Goal: Information Seeking & Learning: Learn about a topic

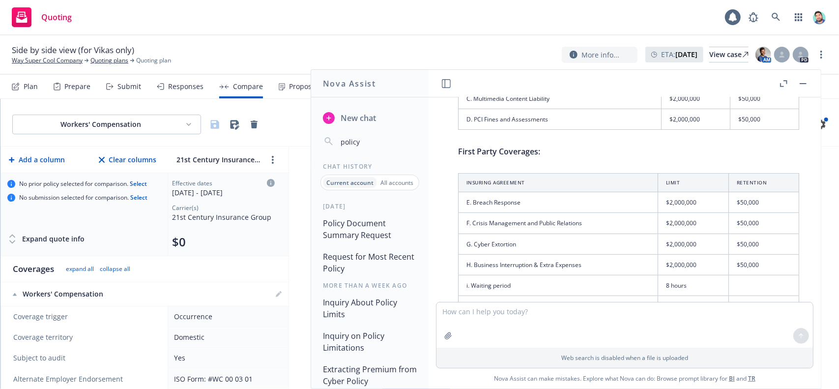
click at [358, 229] on button "Policy Document Summary Request" at bounding box center [370, 228] width 102 height 29
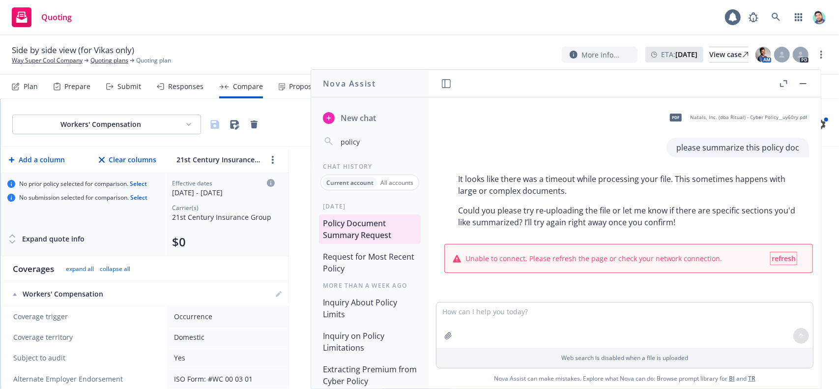
click at [775, 258] on span "refresh" at bounding box center [784, 258] width 24 height 9
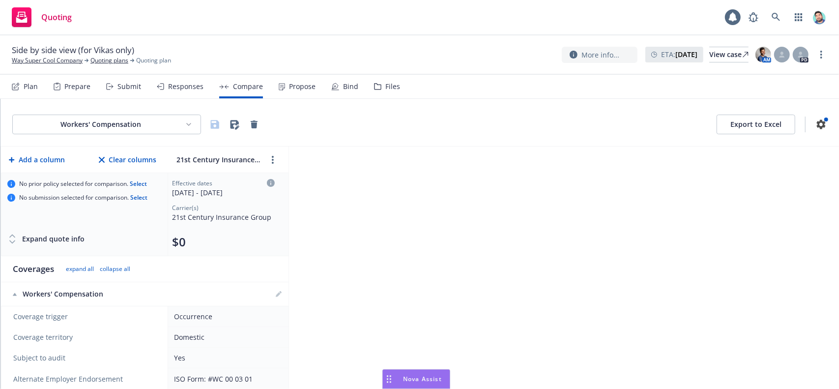
click at [404, 382] on span "Nova Assist" at bounding box center [422, 379] width 39 height 8
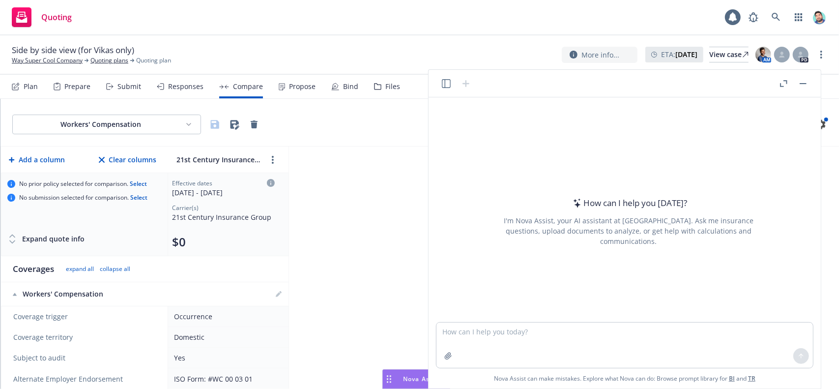
click at [443, 78] on button "button" at bounding box center [446, 84] width 12 height 12
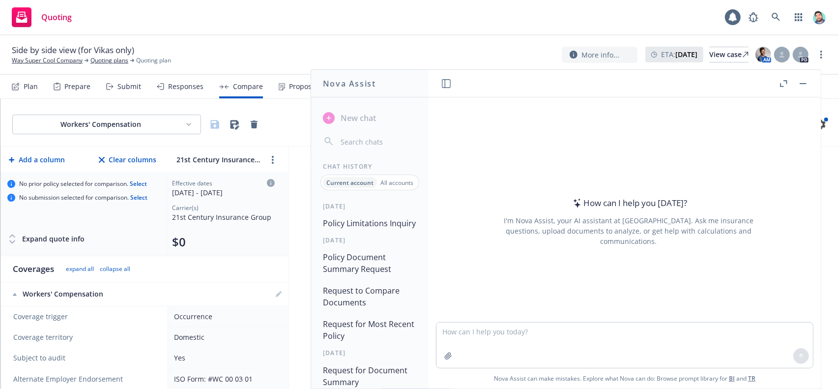
click at [360, 224] on button "Policy Limitations Inquiry" at bounding box center [370, 223] width 102 height 18
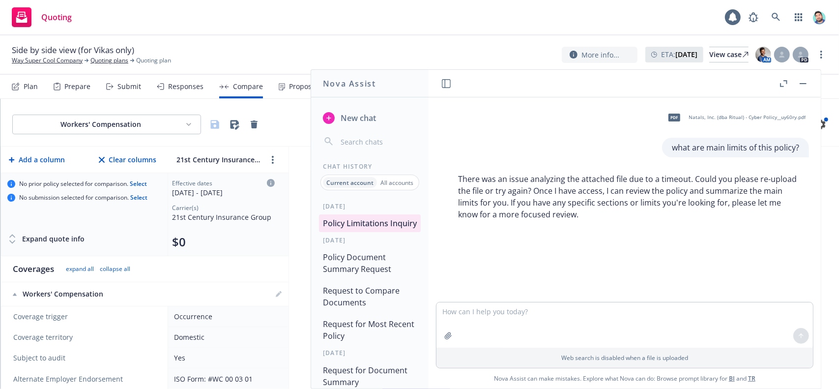
click at [363, 278] on button "Policy Document Summary Request" at bounding box center [370, 262] width 102 height 29
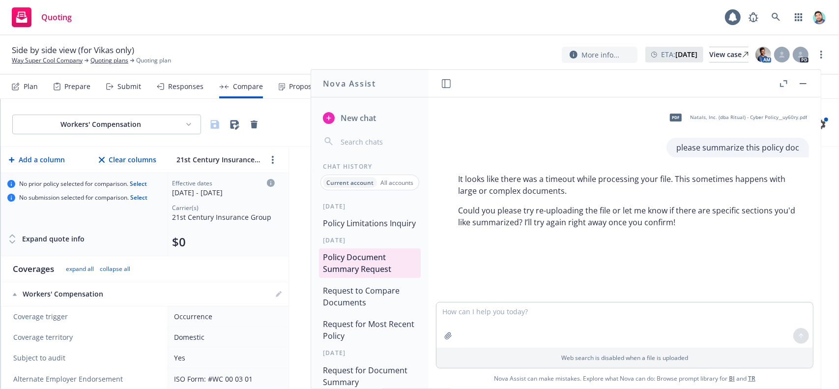
click at [363, 232] on button "Policy Limitations Inquiry" at bounding box center [370, 223] width 102 height 18
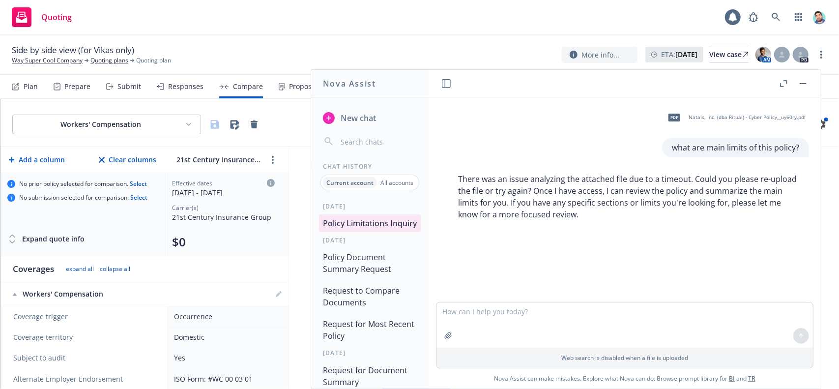
click at [372, 300] on button "Request to Compare Documents" at bounding box center [370, 296] width 102 height 29
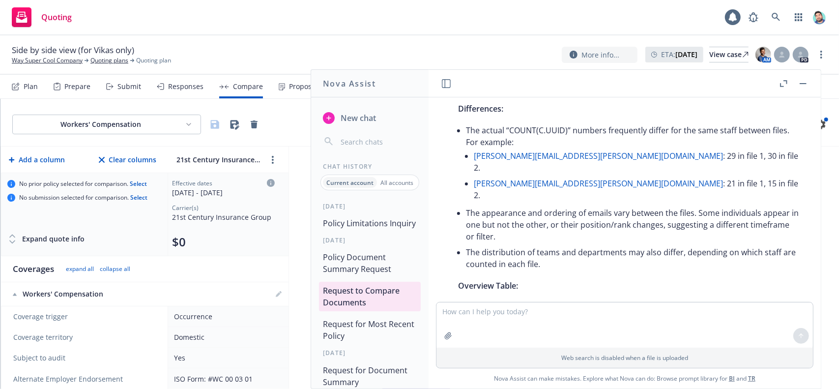
scroll to position [147, 0]
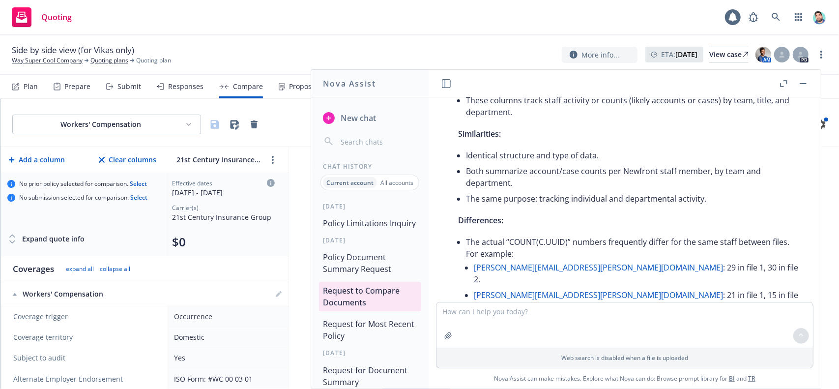
click at [373, 229] on button "Policy Limitations Inquiry" at bounding box center [370, 223] width 102 height 18
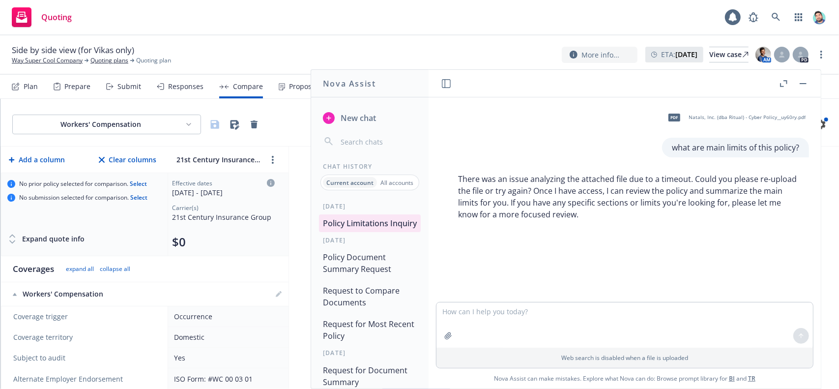
click at [529, 321] on textarea at bounding box center [625, 324] width 377 height 45
click at [356, 120] on span "New chat" at bounding box center [357, 118] width 37 height 12
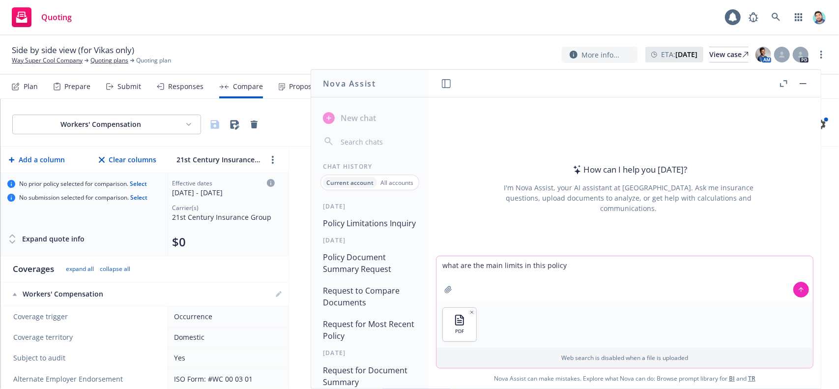
type textarea "what are the main limits in this policy?"
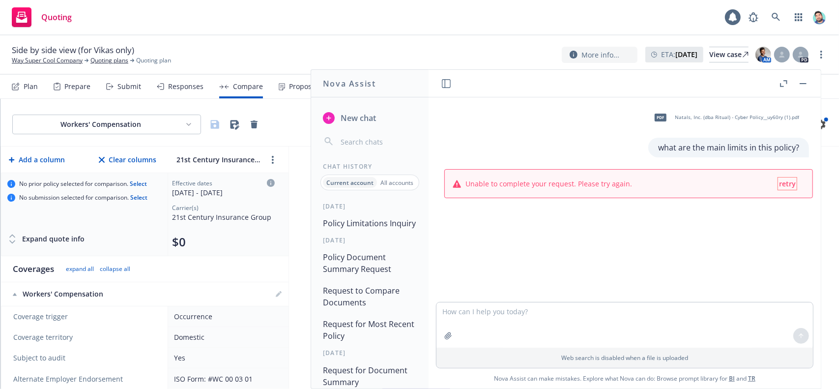
click at [786, 185] on span "retry" at bounding box center [787, 183] width 17 height 9
type textarea "what are the main limits in this policy?"
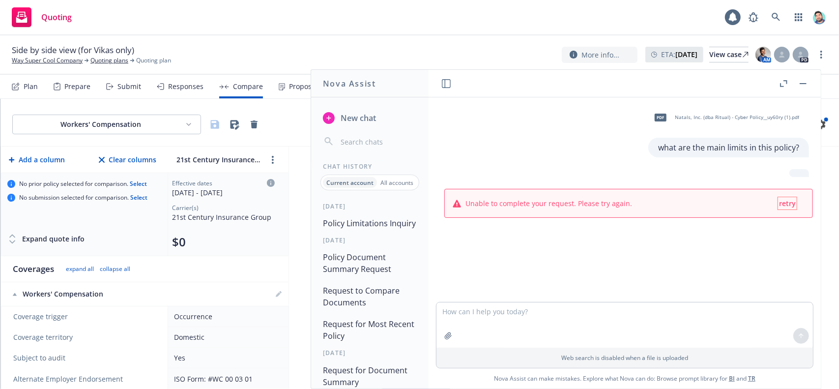
click at [787, 204] on span "retry" at bounding box center [787, 203] width 17 height 9
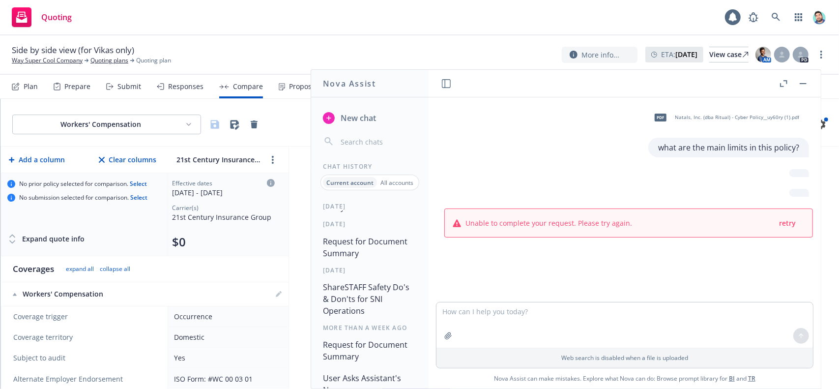
scroll to position [0, 0]
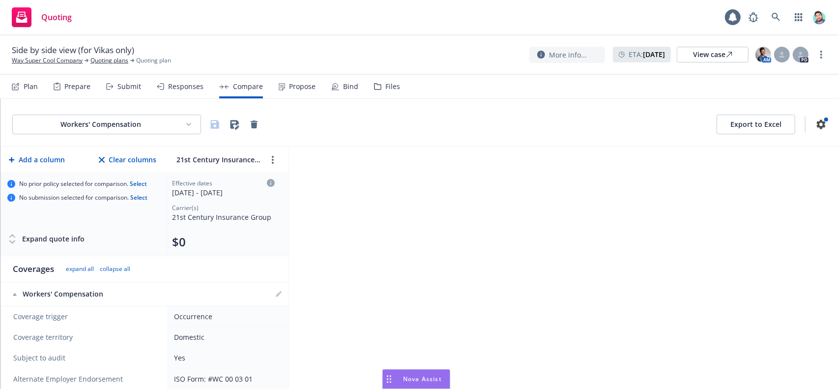
click at [389, 378] on icon "Drag to move" at bounding box center [389, 379] width 4 height 8
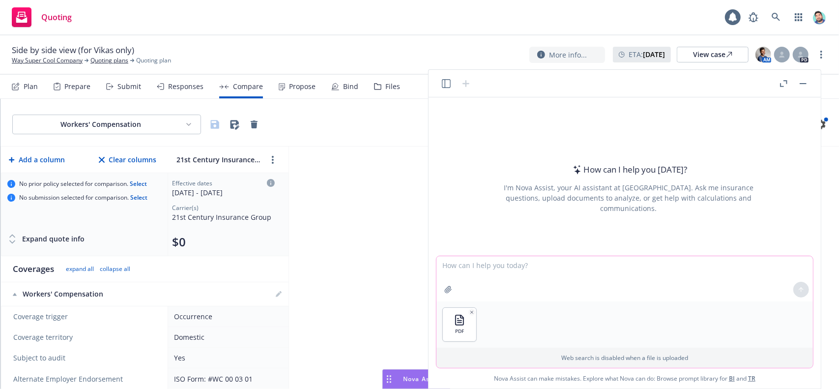
click at [506, 265] on textarea at bounding box center [625, 278] width 377 height 45
type textarea "what are the main limits in this policy doc?"
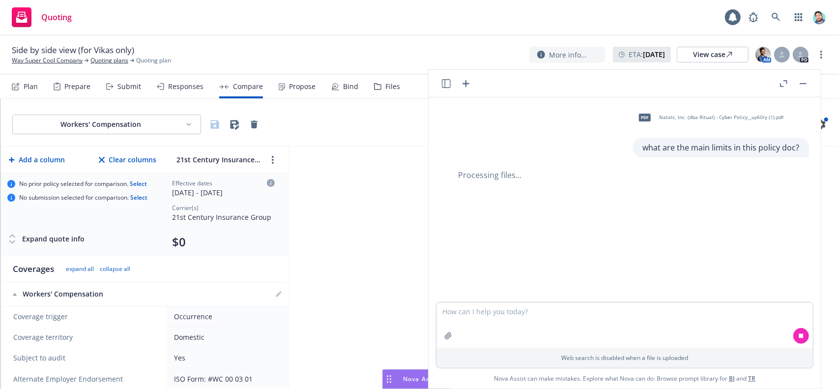
click at [464, 84] on icon "button" at bounding box center [466, 83] width 7 height 7
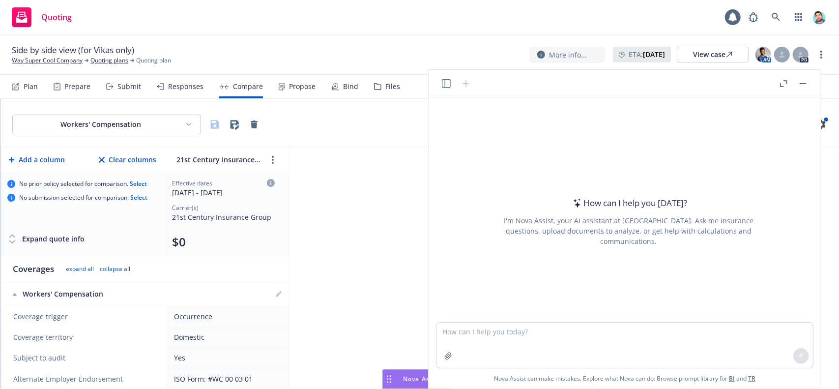
click at [500, 331] on textarea at bounding box center [625, 345] width 377 height 45
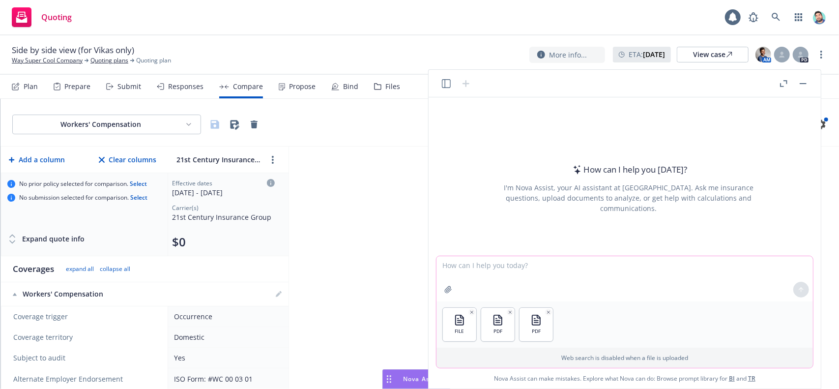
click at [537, 275] on textarea at bounding box center [625, 278] width 377 height 45
paste textarea "Review the attached Rubicon lender requirements and compare them to the attache…"
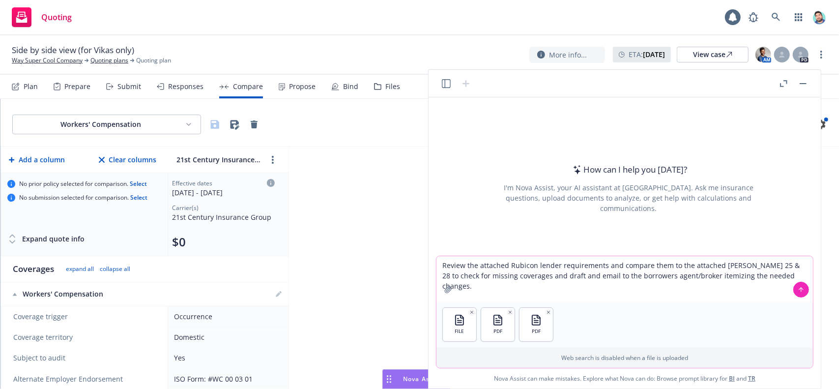
type textarea "Review the attached Rubicon lender requirements and compare them to the attache…"
click at [802, 288] on icon at bounding box center [801, 289] width 7 height 7
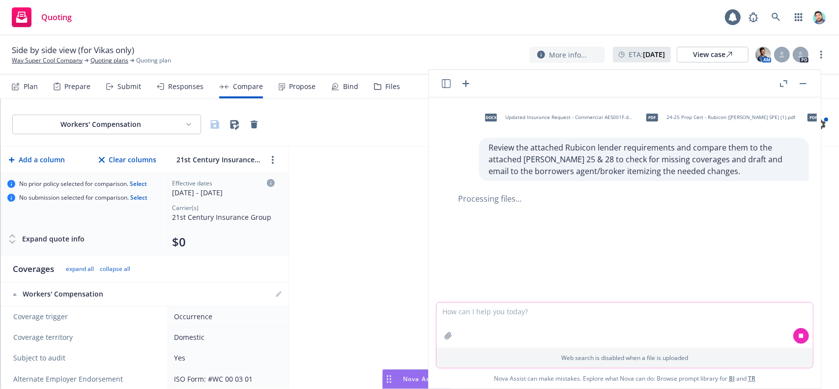
click at [447, 86] on icon "button" at bounding box center [446, 83] width 9 height 9
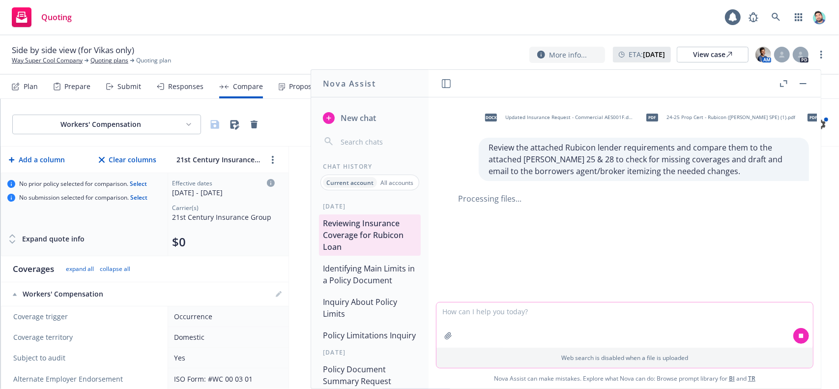
click at [381, 272] on button "Identifying Main Limits in a Policy Document" at bounding box center [370, 274] width 102 height 29
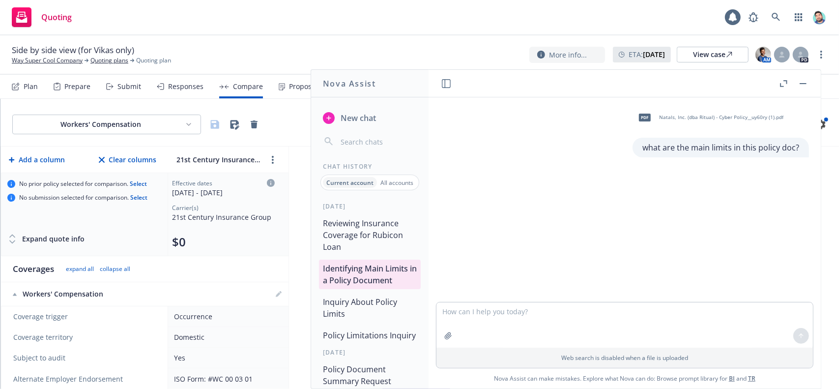
click at [367, 275] on button "Identifying Main Limits in a Policy Document" at bounding box center [370, 274] width 102 height 29
click at [371, 229] on button "Reviewing Insurance Coverage for Rubicon Loan" at bounding box center [370, 234] width 102 height 41
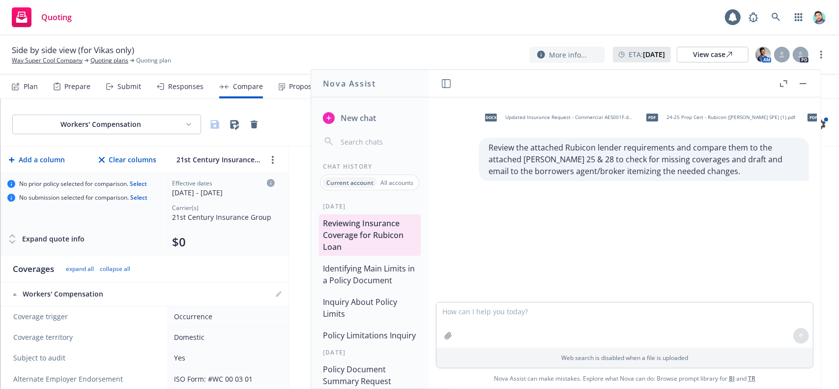
click at [502, 206] on div "docx Updated Insurance Request - Commercial AES001F.docx pdf 24-25 Prop Cert - …" at bounding box center [625, 199] width 384 height 205
click at [368, 317] on button "Inquiry About Policy Limits" at bounding box center [370, 307] width 102 height 29
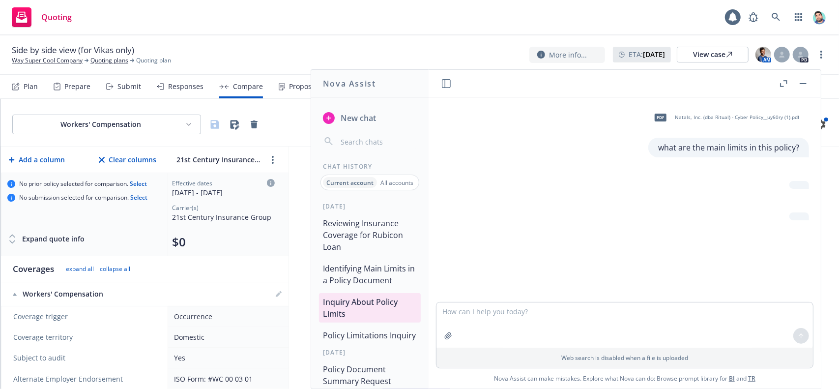
click at [367, 280] on button "Identifying Main Limits in a Policy Document" at bounding box center [370, 274] width 102 height 29
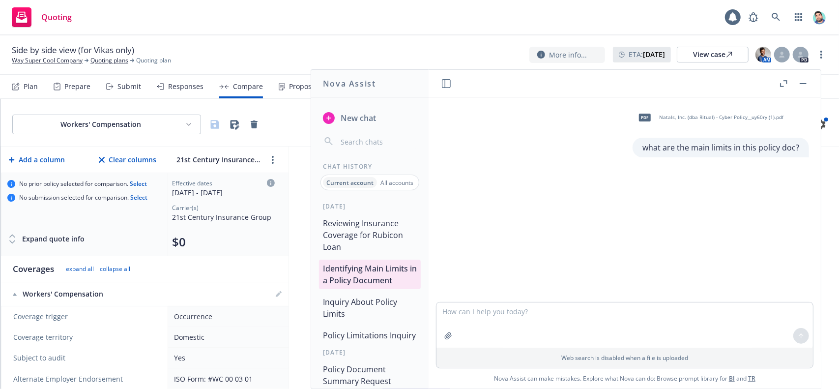
click at [371, 311] on button "Inquiry About Policy Limits" at bounding box center [370, 307] width 102 height 29
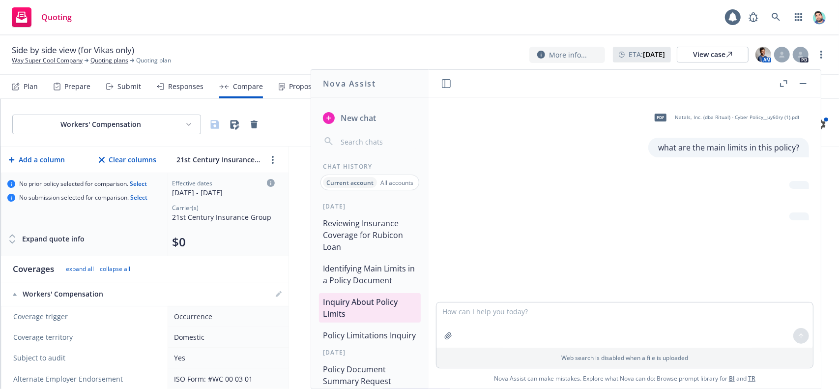
click at [370, 275] on button "Identifying Main Limits in a Policy Document" at bounding box center [370, 274] width 102 height 29
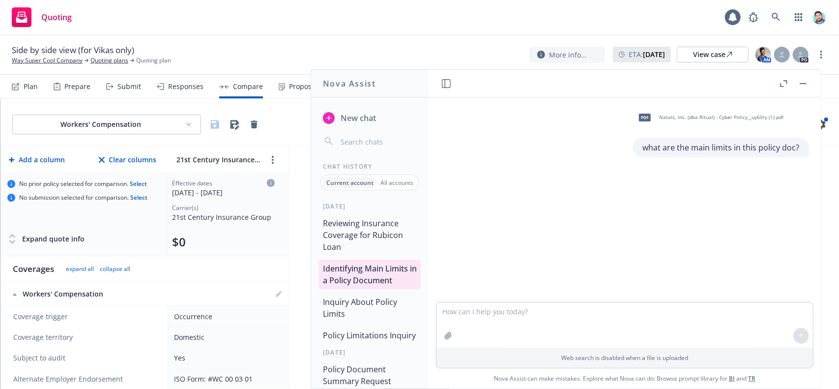
click at [377, 229] on button "Reviewing Insurance Coverage for Rubicon Loan" at bounding box center [370, 234] width 102 height 41
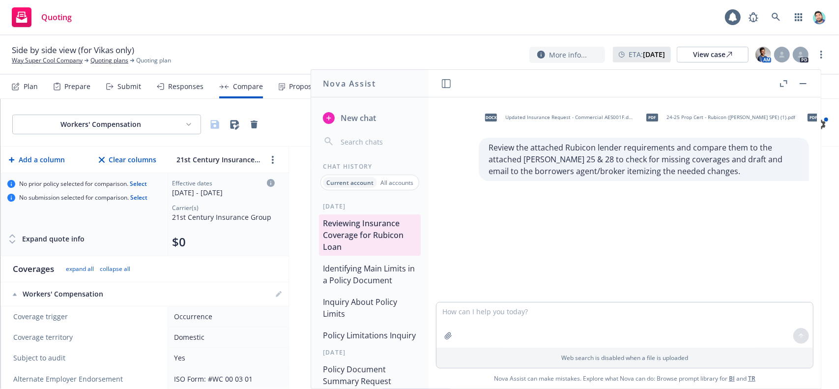
click at [386, 310] on button "Inquiry About Policy Limits" at bounding box center [370, 307] width 102 height 29
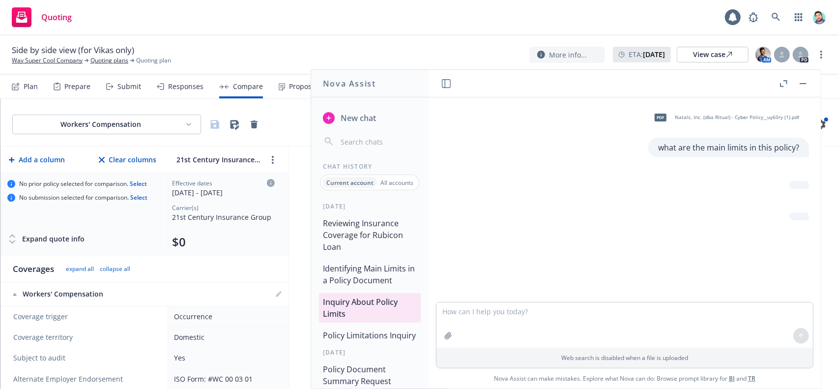
click at [377, 338] on button "Policy Limitations Inquiry" at bounding box center [370, 335] width 102 height 18
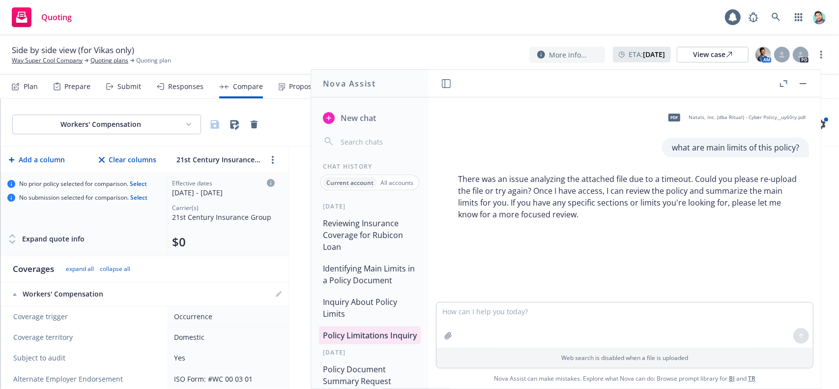
click at [372, 309] on button "Inquiry About Policy Limits" at bounding box center [370, 307] width 102 height 29
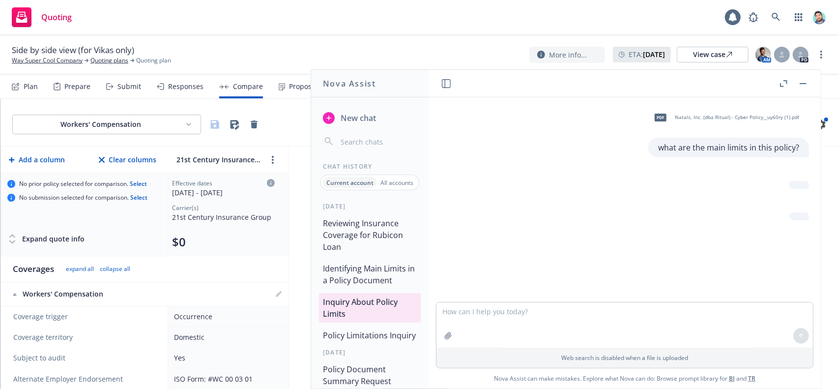
click at [372, 278] on button "Identifying Main Limits in a Policy Document" at bounding box center [370, 274] width 102 height 29
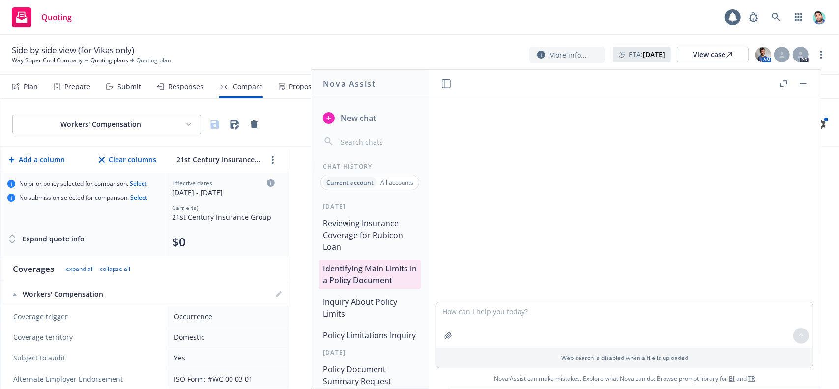
click at [370, 229] on button "Reviewing Insurance Coverage for Rubicon Loan" at bounding box center [370, 234] width 102 height 41
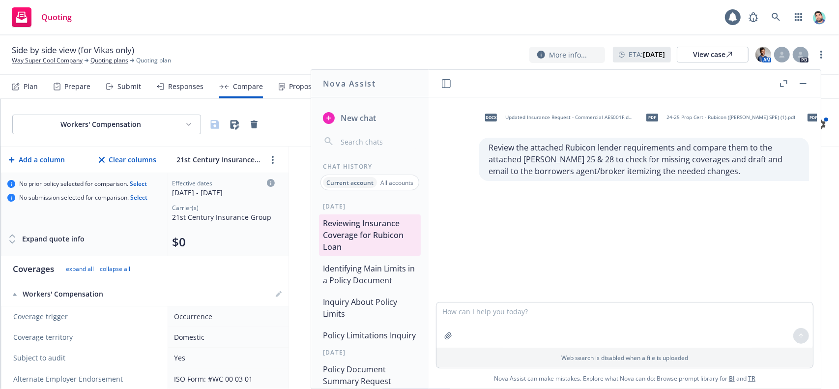
click at [369, 273] on button "Identifying Main Limits in a Policy Document" at bounding box center [370, 274] width 102 height 29
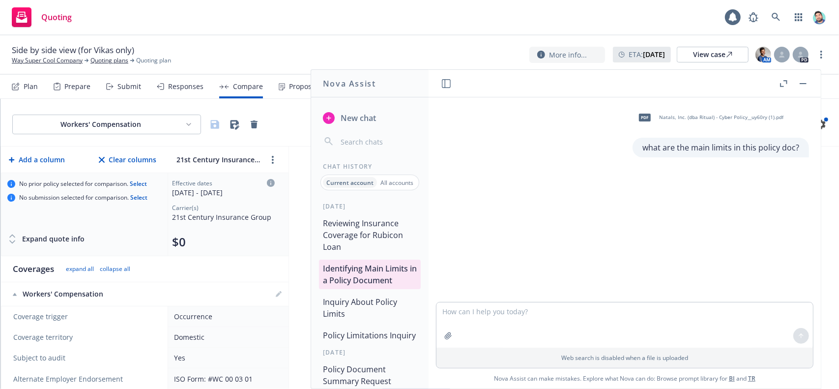
click at [372, 245] on button "Reviewing Insurance Coverage for Rubicon Loan" at bounding box center [370, 234] width 102 height 41
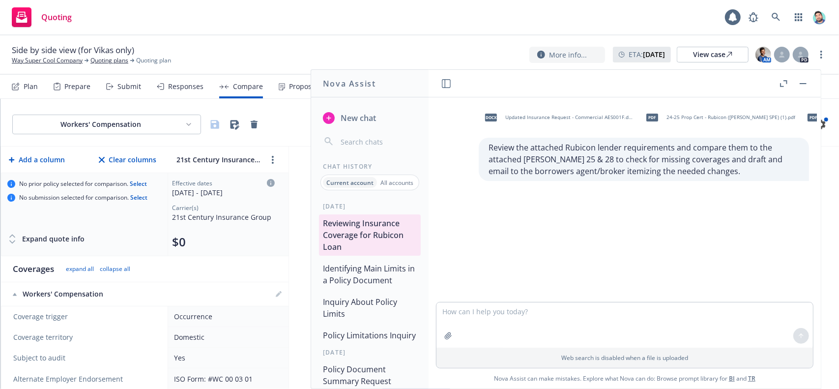
click at [375, 273] on button "Identifying Main Limits in a Policy Document" at bounding box center [370, 274] width 102 height 29
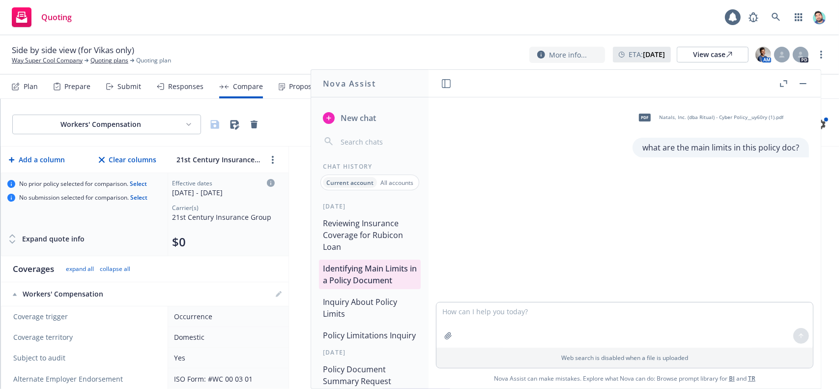
click at [355, 307] on button "Inquiry About Policy Limits" at bounding box center [370, 307] width 102 height 29
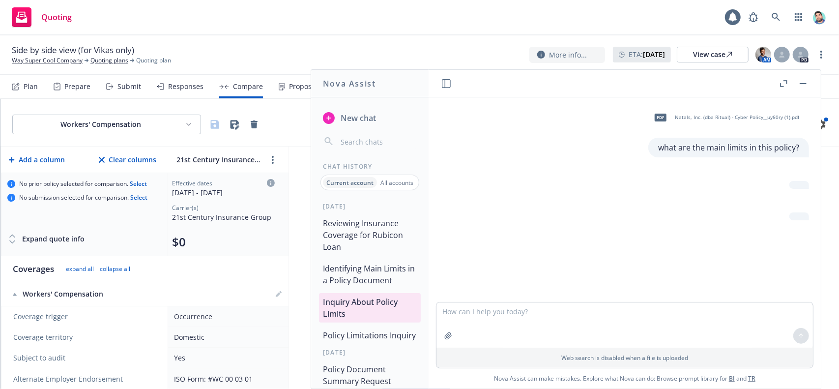
click at [792, 216] on div at bounding box center [800, 216] width 20 height 8
click at [794, 184] on div at bounding box center [800, 185] width 20 height 8
click at [361, 276] on button "Identifying Main Limits in a Policy Document" at bounding box center [370, 274] width 102 height 29
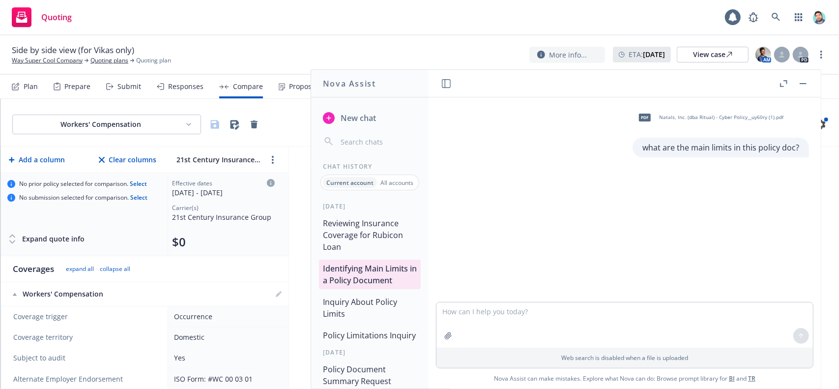
click at [369, 237] on button "Reviewing Insurance Coverage for Rubicon Loan" at bounding box center [370, 234] width 102 height 41
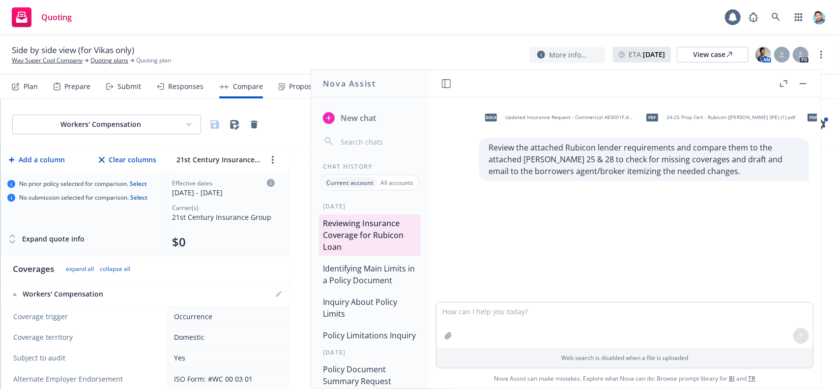
click at [363, 287] on button "Identifying Main Limits in a Policy Document" at bounding box center [370, 274] width 102 height 29
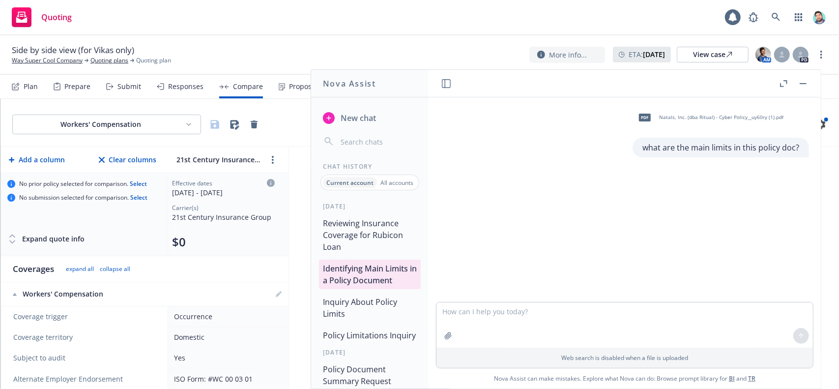
click at [364, 238] on button "Reviewing Insurance Coverage for Rubicon Loan" at bounding box center [370, 234] width 102 height 41
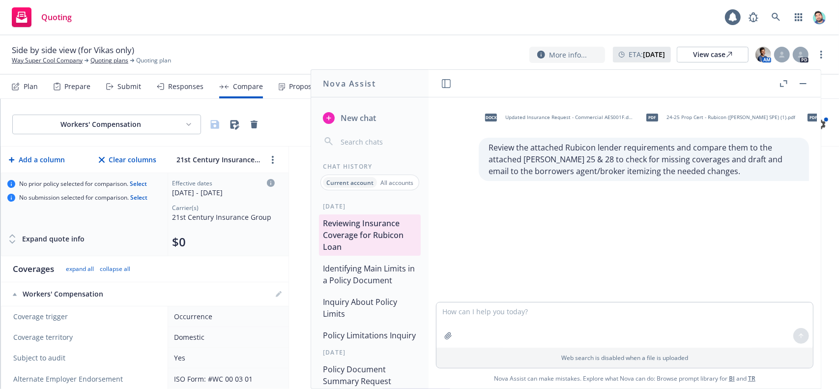
click at [357, 280] on button "Identifying Main Limits in a Policy Document" at bounding box center [370, 274] width 102 height 29
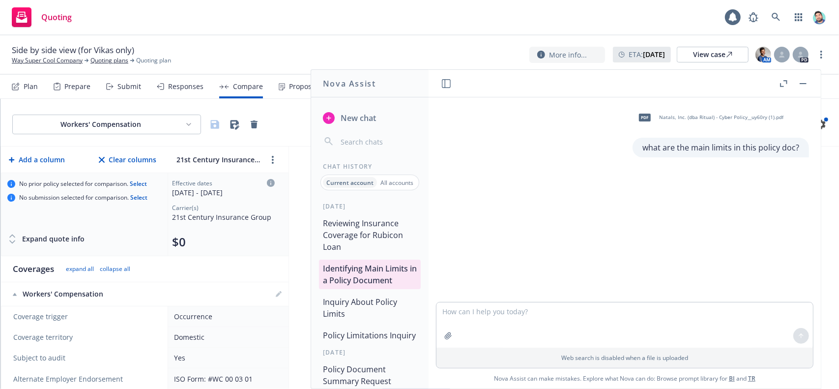
click at [365, 308] on button "Inquiry About Policy Limits" at bounding box center [370, 307] width 102 height 29
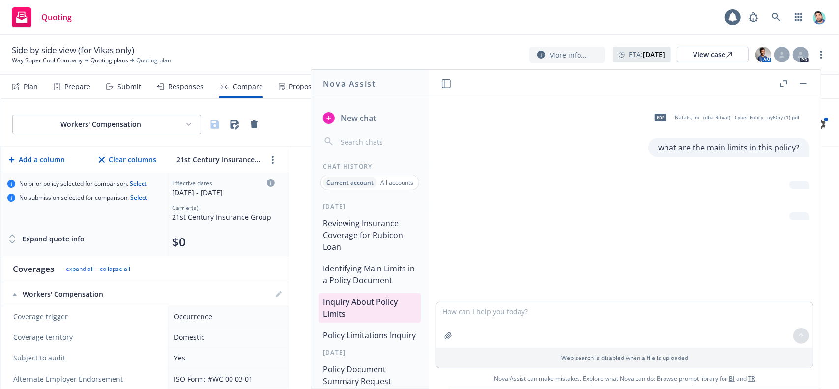
click at [354, 272] on button "Identifying Main Limits in a Policy Document" at bounding box center [370, 274] width 102 height 29
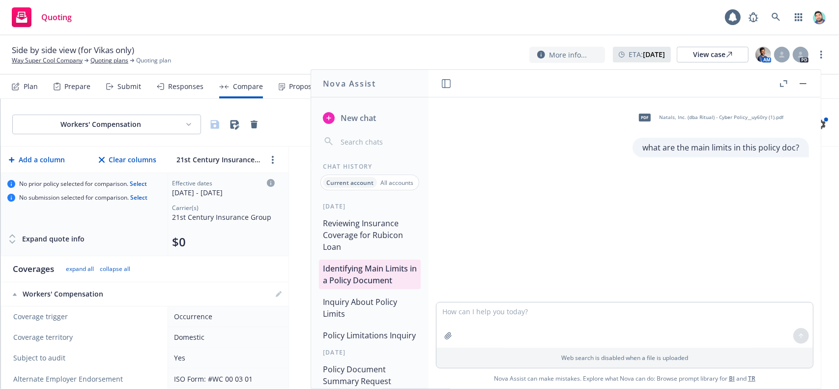
click at [354, 232] on button "Reviewing Insurance Coverage for Rubicon Loan" at bounding box center [370, 234] width 102 height 41
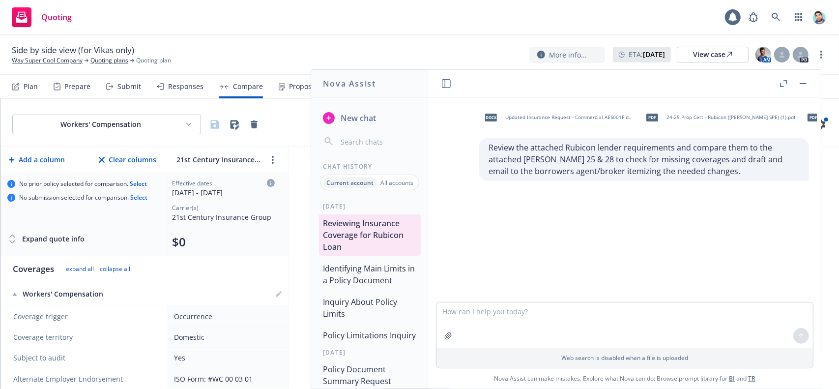
click at [369, 268] on button "Identifying Main Limits in a Policy Document" at bounding box center [370, 274] width 102 height 29
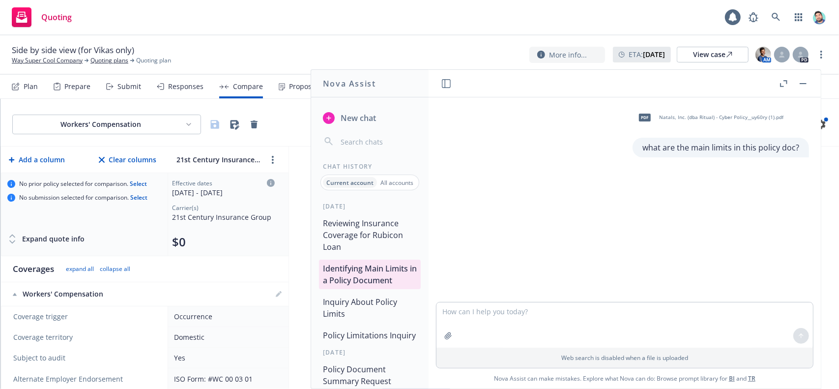
click at [362, 234] on button "Reviewing Insurance Coverage for Rubicon Loan" at bounding box center [370, 234] width 102 height 41
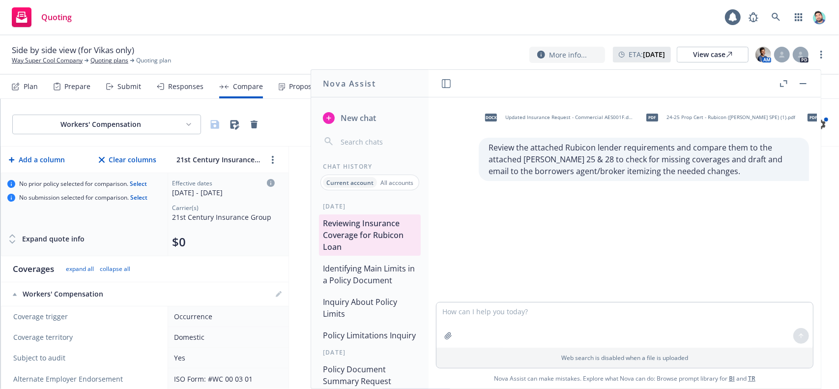
click at [346, 115] on span "New chat" at bounding box center [357, 118] width 37 height 12
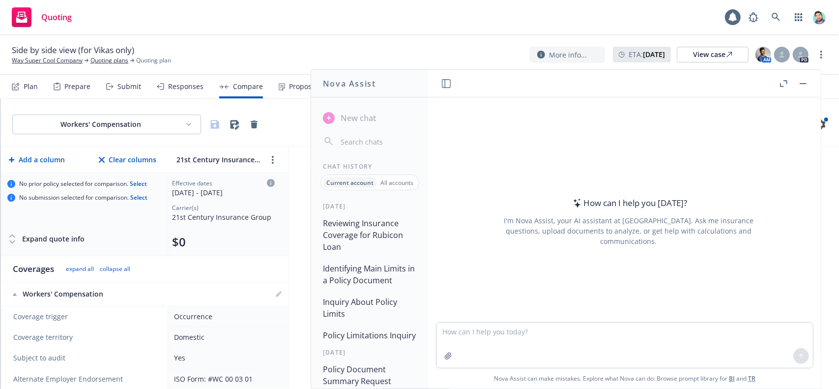
click at [485, 330] on textarea at bounding box center [625, 345] width 377 height 45
type textarea "w"
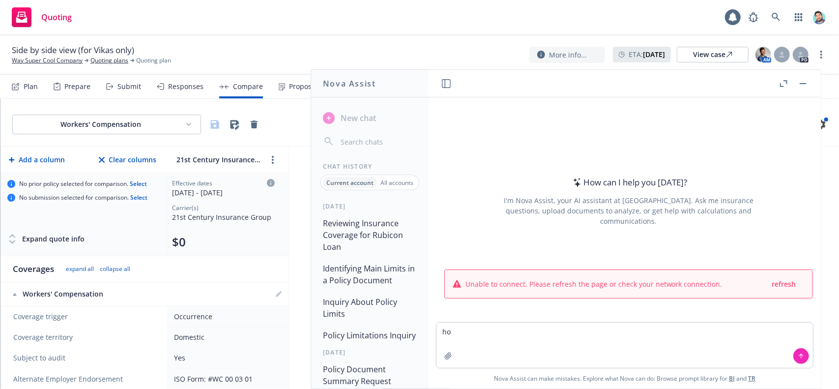
type textarea "h"
click at [783, 284] on span "refresh" at bounding box center [784, 283] width 24 height 9
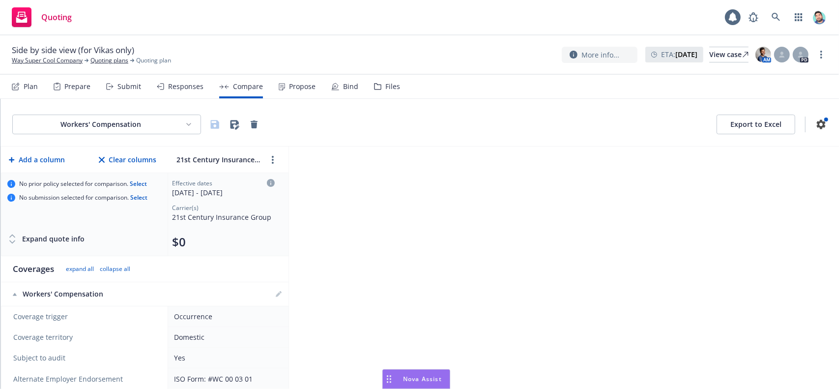
click at [391, 381] on icon "Drag to move" at bounding box center [389, 379] width 4 height 8
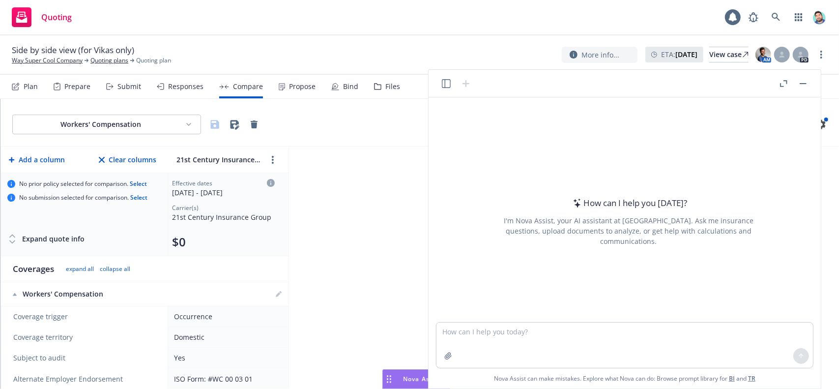
click at [444, 84] on icon "button" at bounding box center [446, 83] width 9 height 9
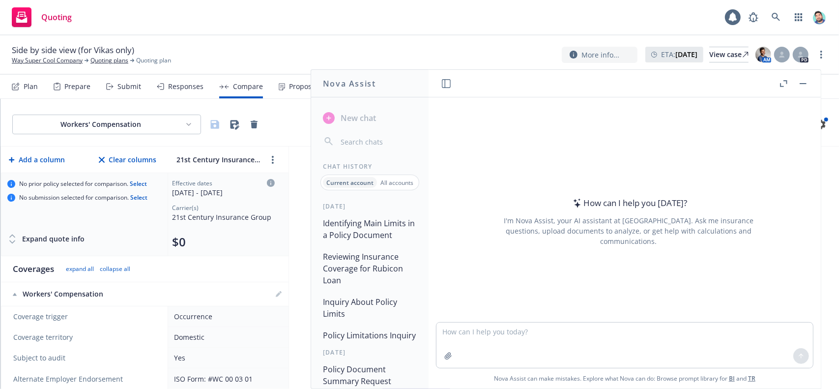
click at [344, 237] on button "Identifying Main Limits in a Policy Document" at bounding box center [370, 228] width 102 height 29
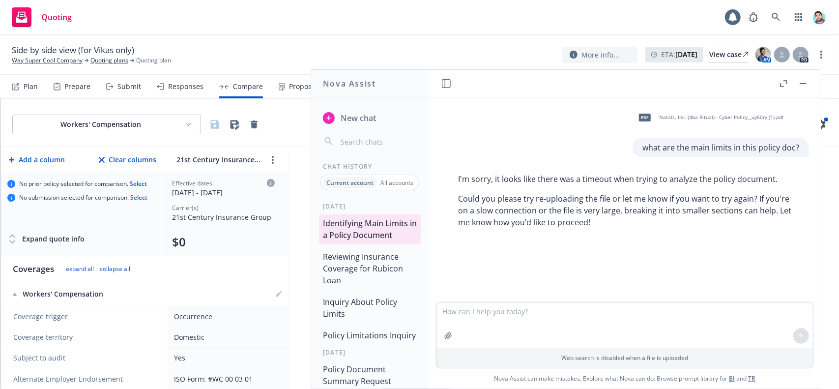
click at [358, 263] on button "Reviewing Insurance Coverage for Rubicon Loan" at bounding box center [370, 268] width 102 height 41
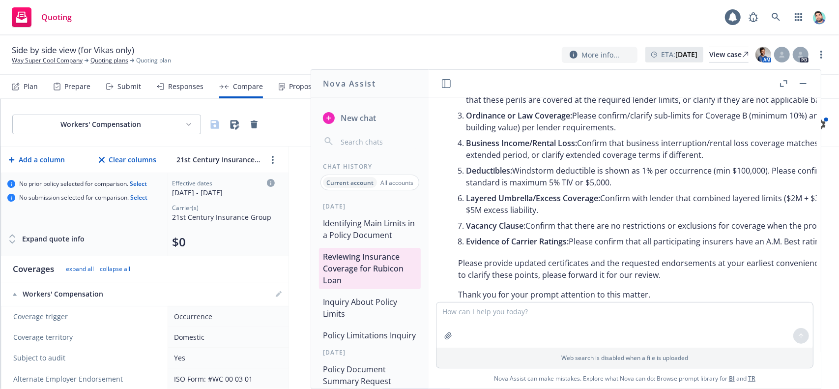
scroll to position [1025, 0]
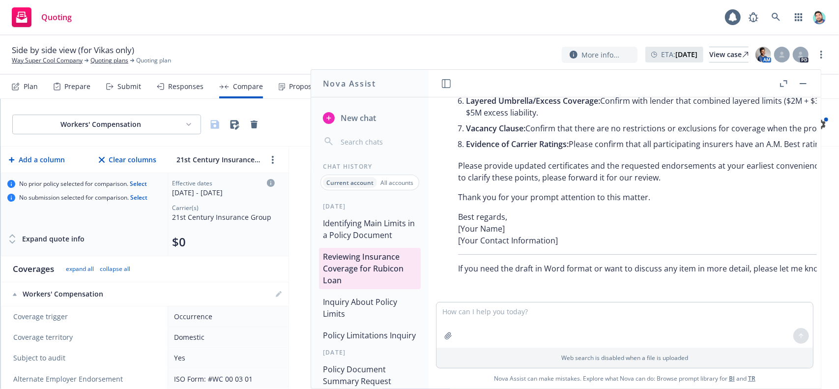
click at [369, 299] on button "Inquiry About Policy Limits" at bounding box center [370, 307] width 102 height 29
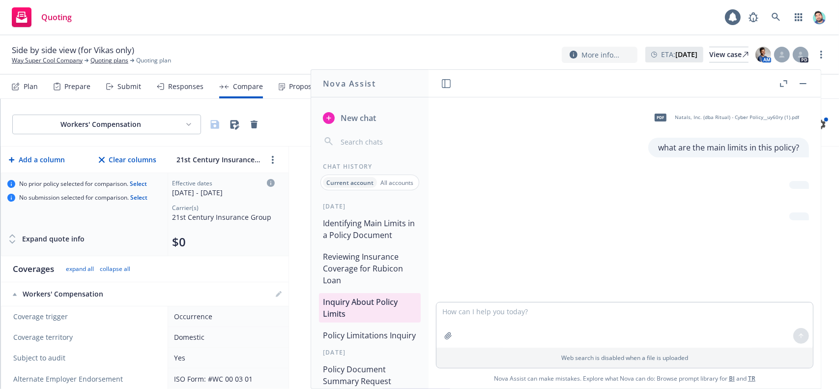
click at [371, 266] on button "Reviewing Insurance Coverage for Rubicon Loan" at bounding box center [370, 268] width 102 height 41
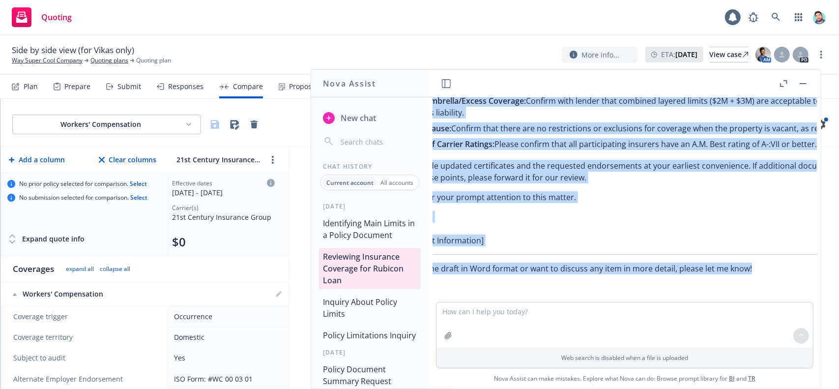
scroll to position [1025, 134]
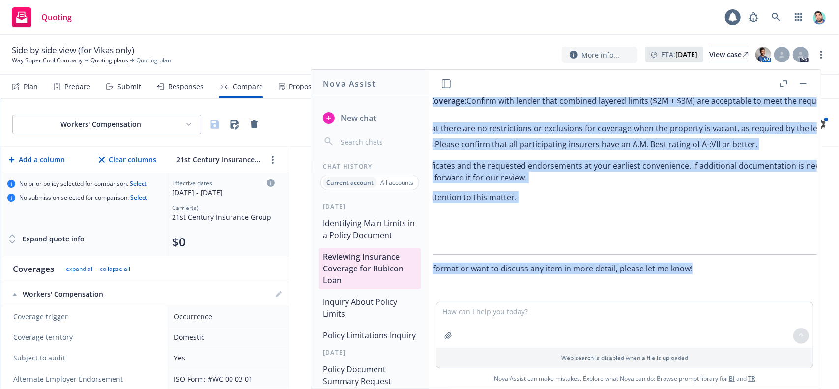
drag, startPoint x: 458, startPoint y: 204, endPoint x: 784, endPoint y: 268, distance: 331.7
click at [814, 270] on div "docx Updated Insurance Request - Commercial AES001F.docx pdf 24-25 Prop Cert - …" at bounding box center [625, 199] width 384 height 205
copy div "Here is a summary of the Rubicon lender insurance requirements and a comparison…"
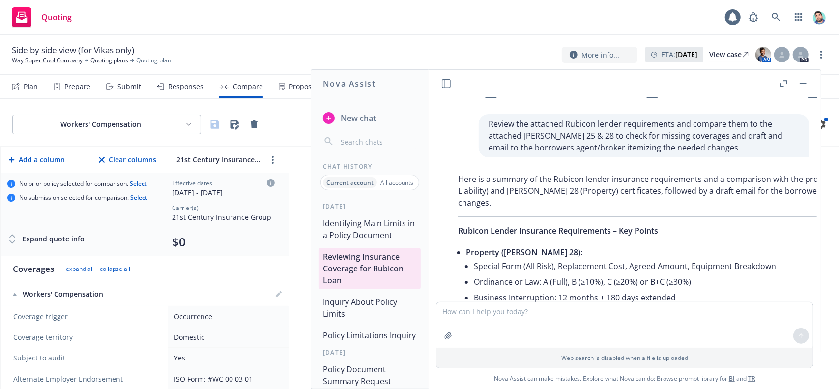
scroll to position [0, 0]
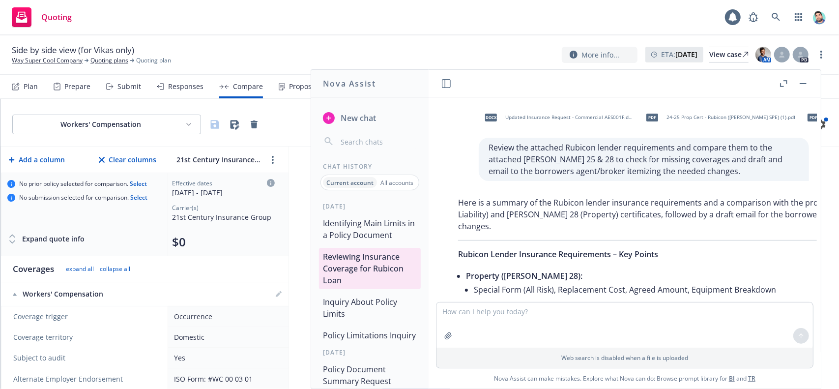
click at [359, 237] on button "Identifying Main Limits in a Policy Document" at bounding box center [370, 228] width 102 height 29
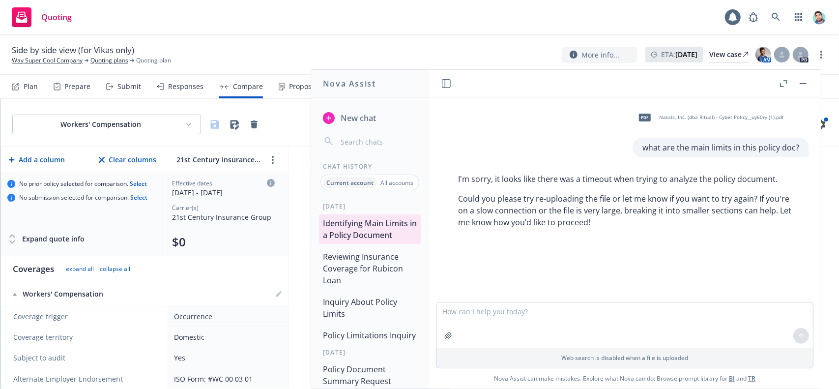
click at [380, 306] on button "Inquiry About Policy Limits" at bounding box center [370, 307] width 102 height 29
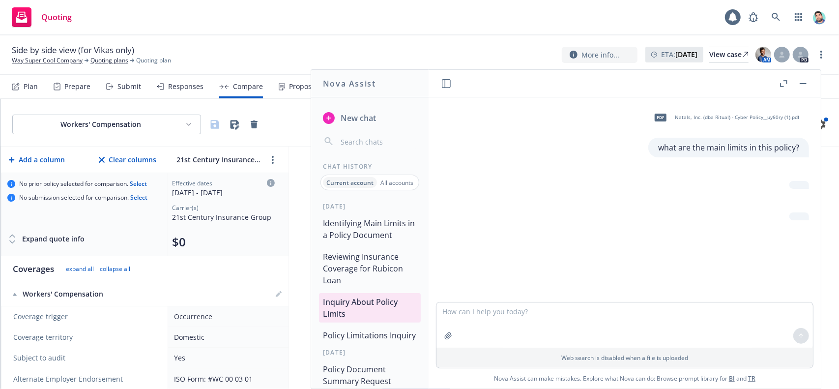
click at [381, 332] on button "Policy Limitations Inquiry" at bounding box center [370, 335] width 102 height 18
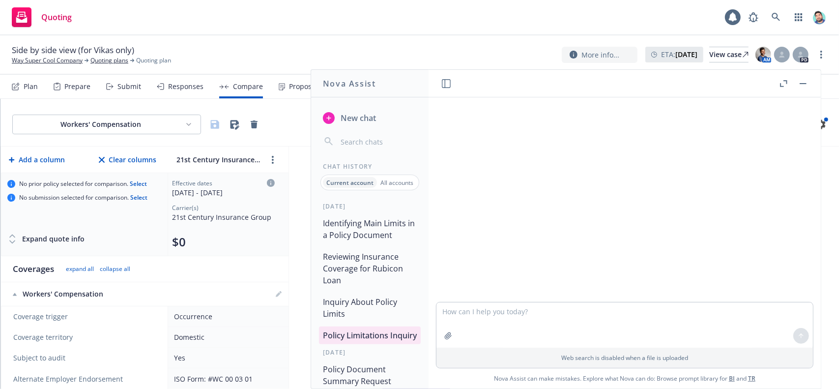
click at [375, 310] on button "Inquiry About Policy Limits" at bounding box center [370, 307] width 102 height 29
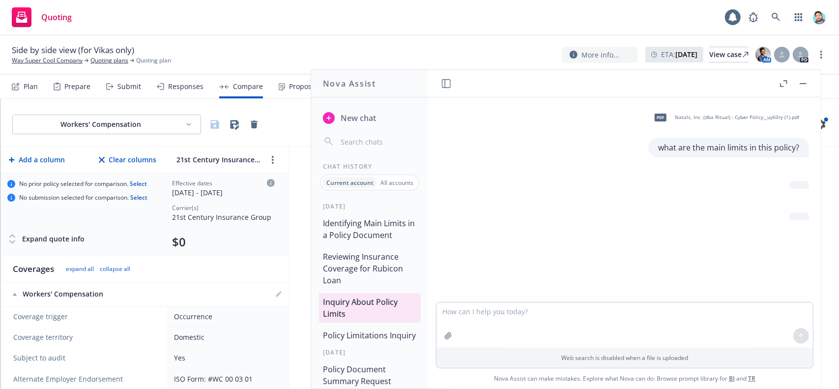
click at [362, 274] on button "Reviewing Insurance Coverage for Rubicon Loan" at bounding box center [370, 268] width 102 height 41
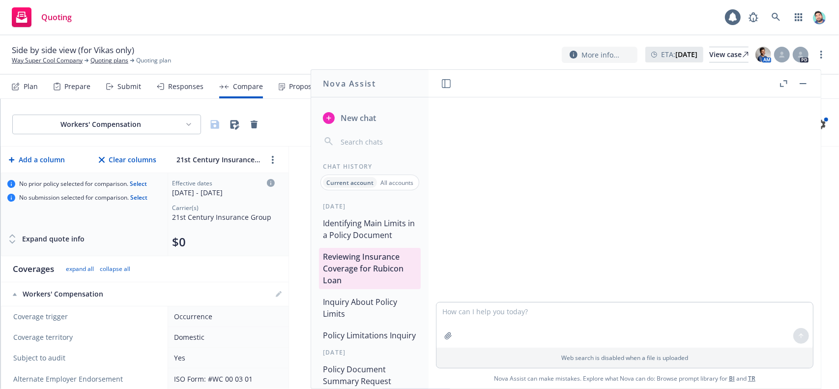
scroll to position [462, 0]
click at [357, 235] on button "Identifying Main Limits in a Policy Document" at bounding box center [370, 228] width 102 height 29
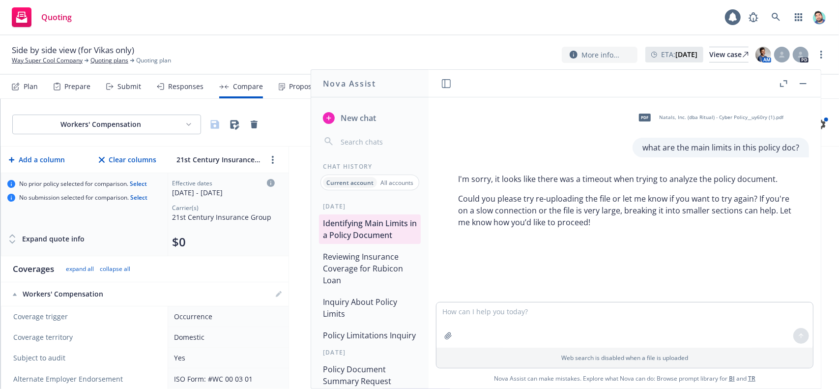
click at [687, 119] on span "Natals, Inc. (dba Ritual) - Cyber Policy__uy60ry (1).pdf" at bounding box center [721, 117] width 124 height 6
click at [367, 120] on span "New chat" at bounding box center [357, 118] width 37 height 12
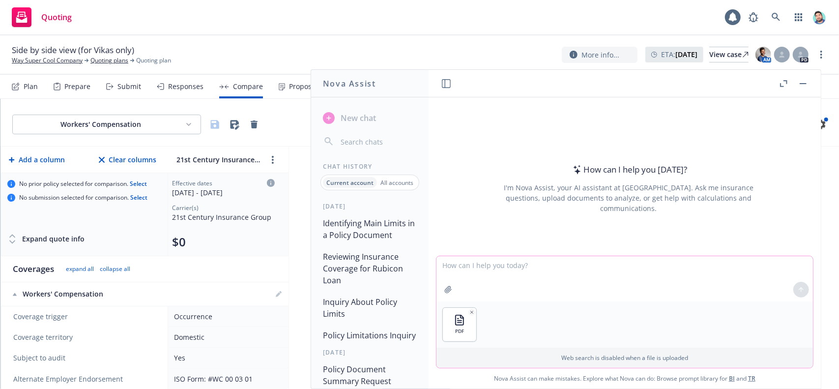
click at [530, 260] on textarea at bounding box center [625, 278] width 377 height 45
type textarea "a"
type textarea "w"
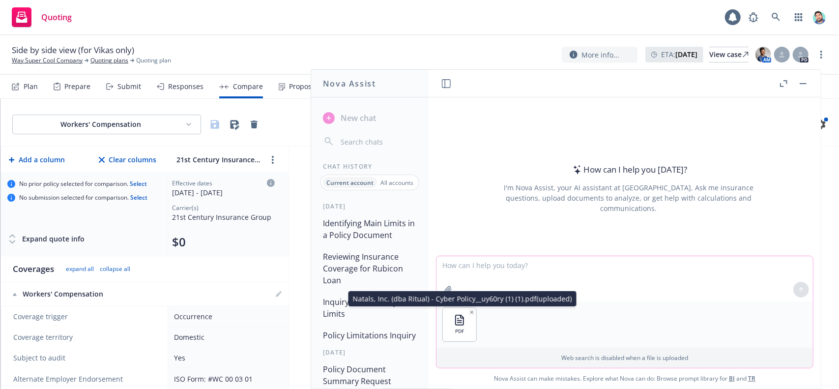
click at [473, 312] on icon "button" at bounding box center [471, 312] width 5 height 5
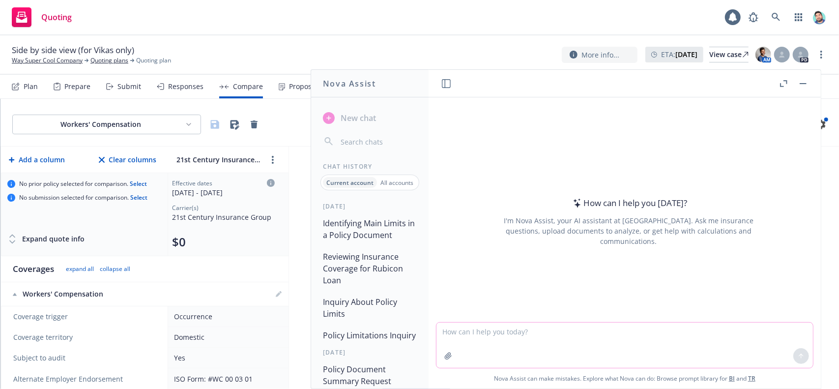
click at [384, 227] on button "Identifying Main Limits in a Policy Document" at bounding box center [370, 228] width 102 height 29
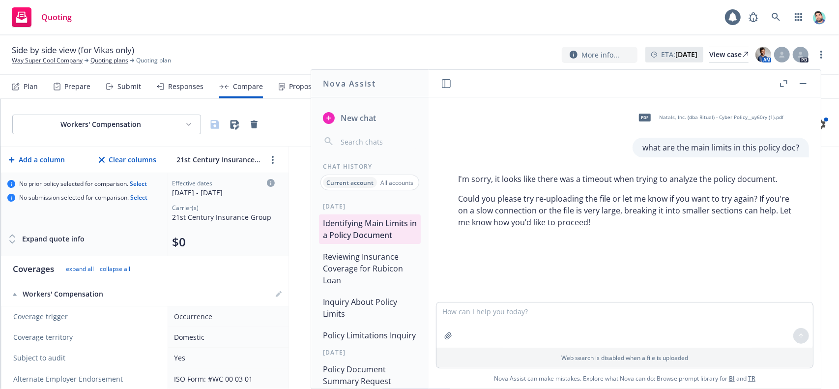
click at [538, 321] on textarea at bounding box center [625, 324] width 377 height 45
type textarea "r"
type textarea "try again"
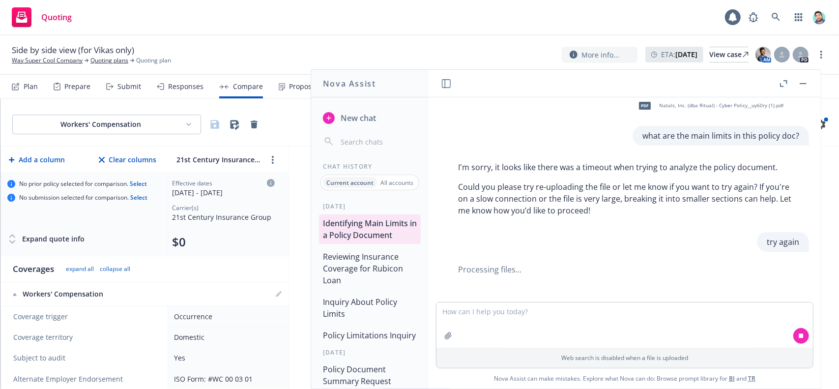
scroll to position [24, 0]
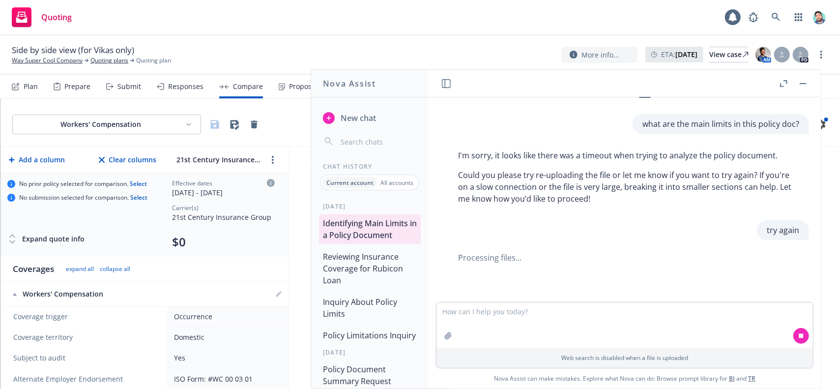
drag, startPoint x: 360, startPoint y: 259, endPoint x: 361, endPoint y: 253, distance: 6.0
click at [360, 259] on button "Reviewing Insurance Coverage for Rubicon Loan" at bounding box center [370, 268] width 102 height 41
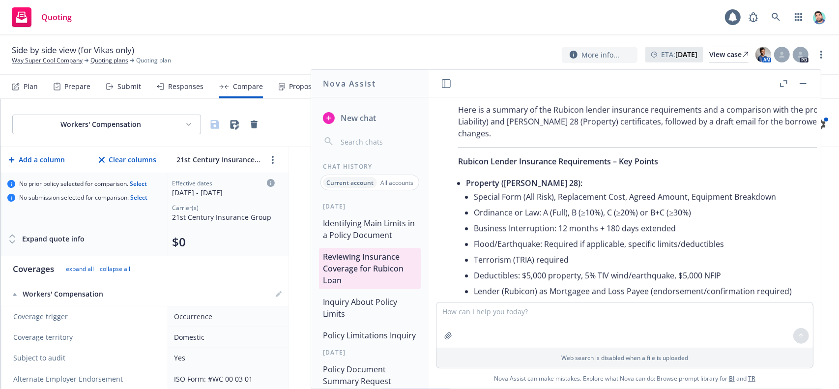
scroll to position [304, 0]
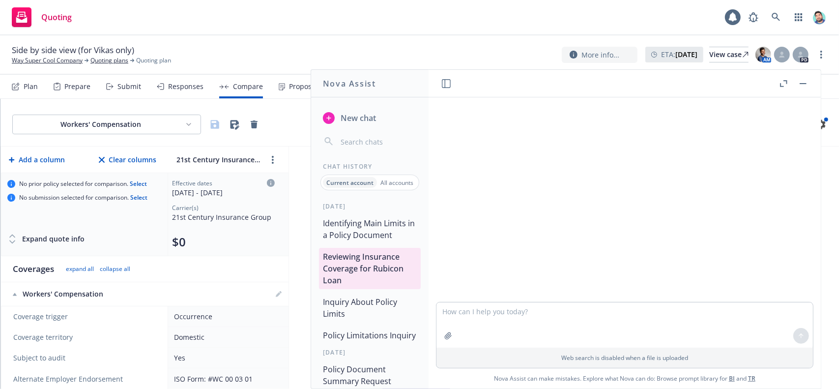
click at [363, 230] on button "Identifying Main Limits in a Policy Document" at bounding box center [370, 228] width 102 height 29
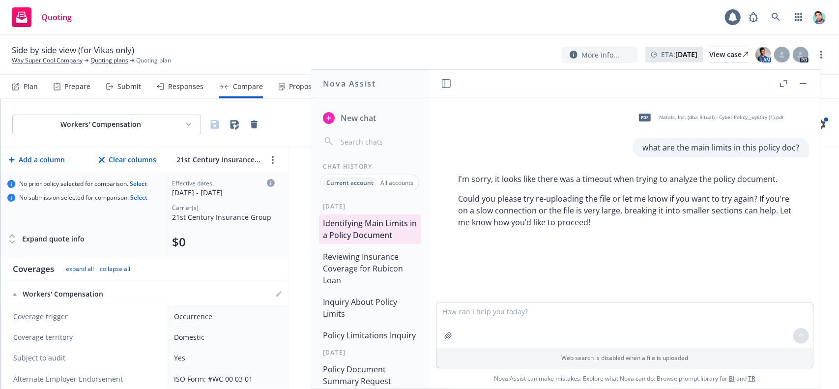
click at [374, 264] on button "Reviewing Insurance Coverage for Rubicon Loan" at bounding box center [370, 268] width 102 height 41
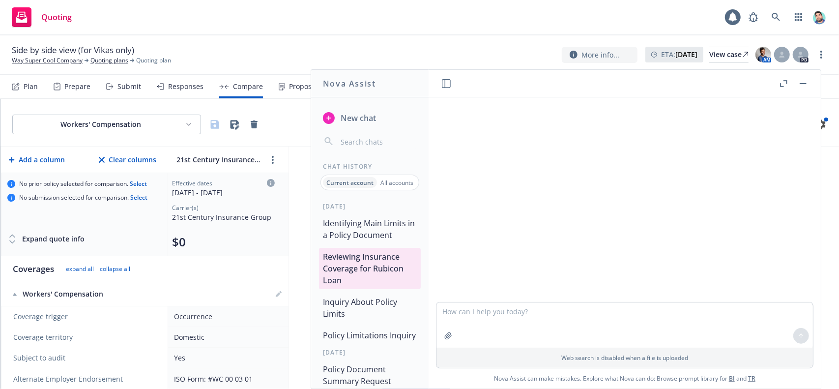
click at [378, 236] on button "Identifying Main Limits in a Policy Document" at bounding box center [370, 228] width 102 height 29
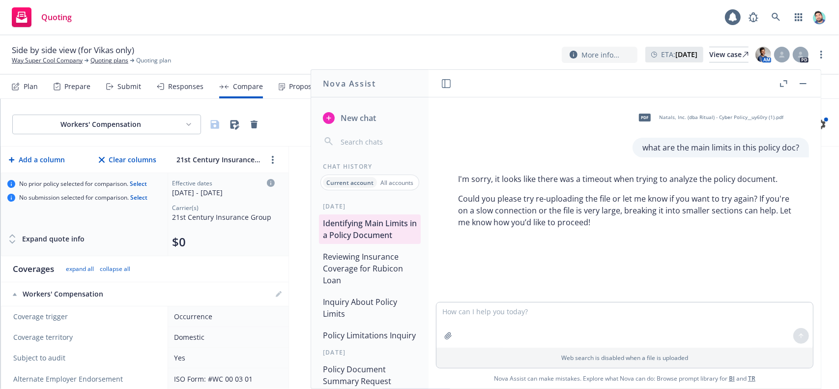
click at [375, 305] on button "Inquiry About Policy Limits" at bounding box center [370, 307] width 102 height 29
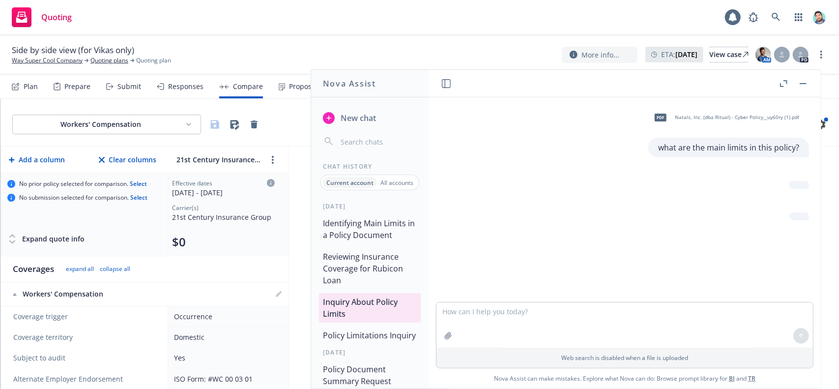
click at [374, 266] on button "Reviewing Insurance Coverage for Rubicon Loan" at bounding box center [370, 268] width 102 height 41
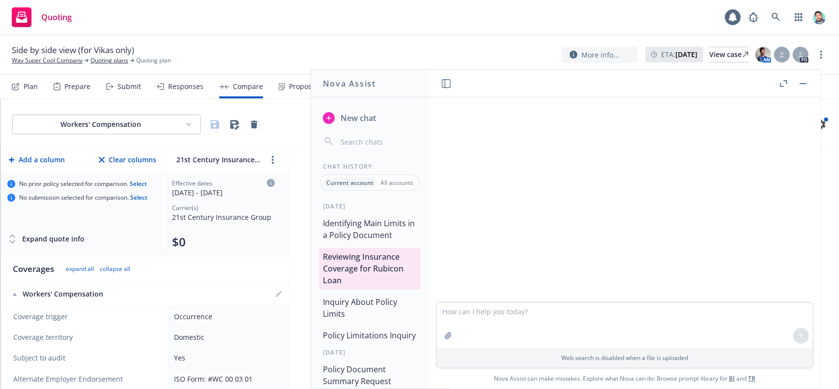
scroll to position [585, 0]
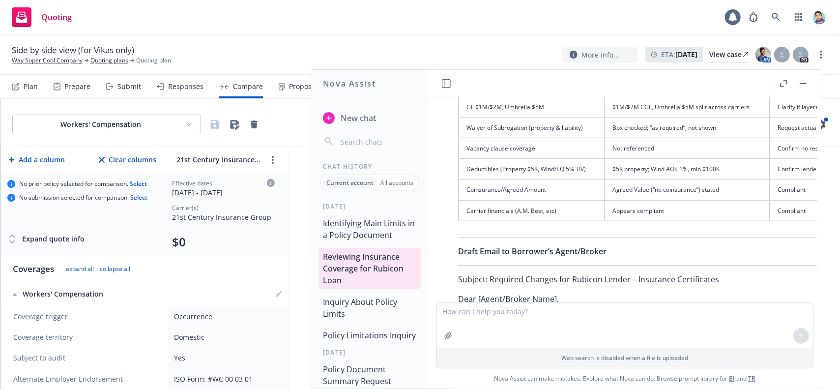
click at [373, 234] on button "Identifying Main Limits in a Policy Document" at bounding box center [370, 228] width 102 height 29
